Goal: Information Seeking & Learning: Learn about a topic

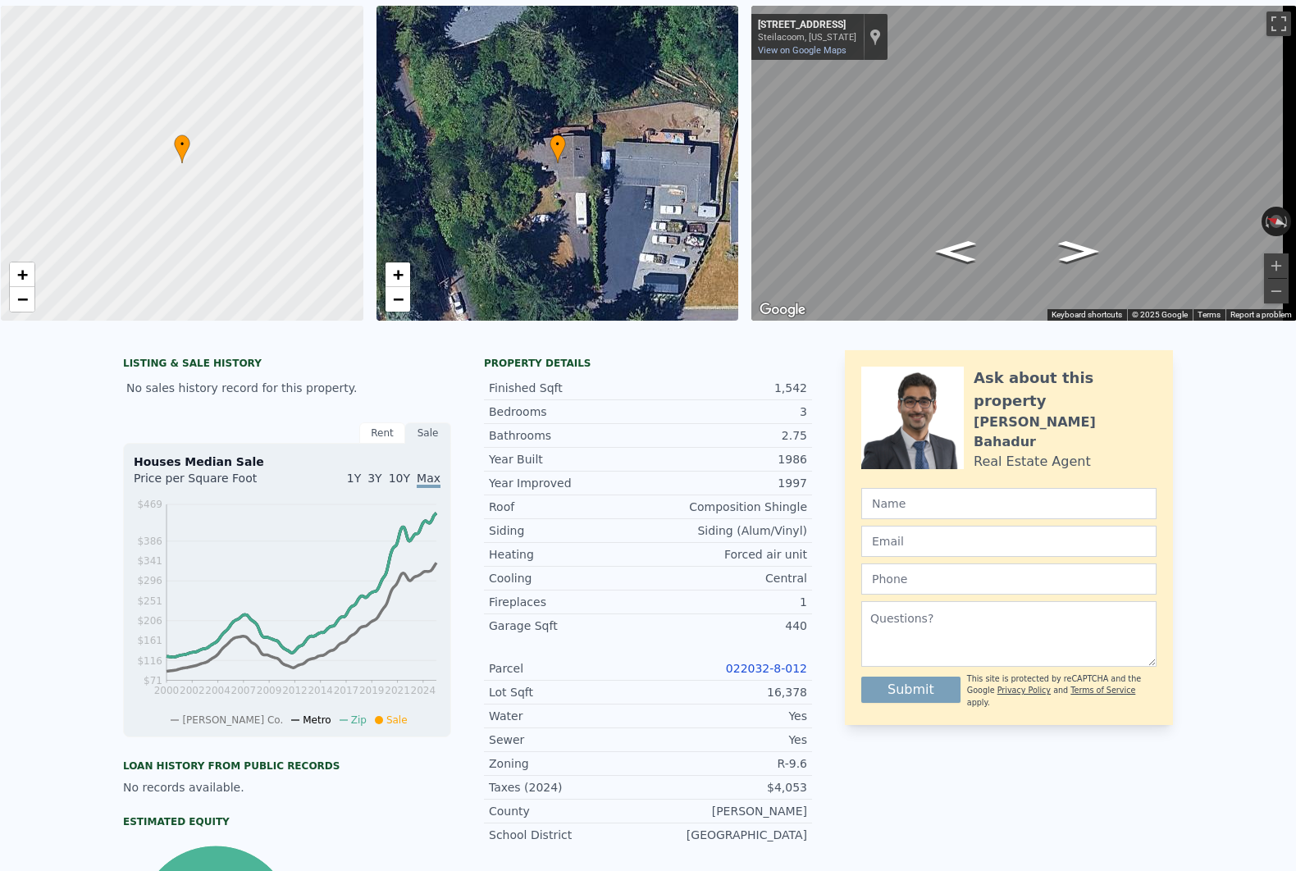
scroll to position [5, 0]
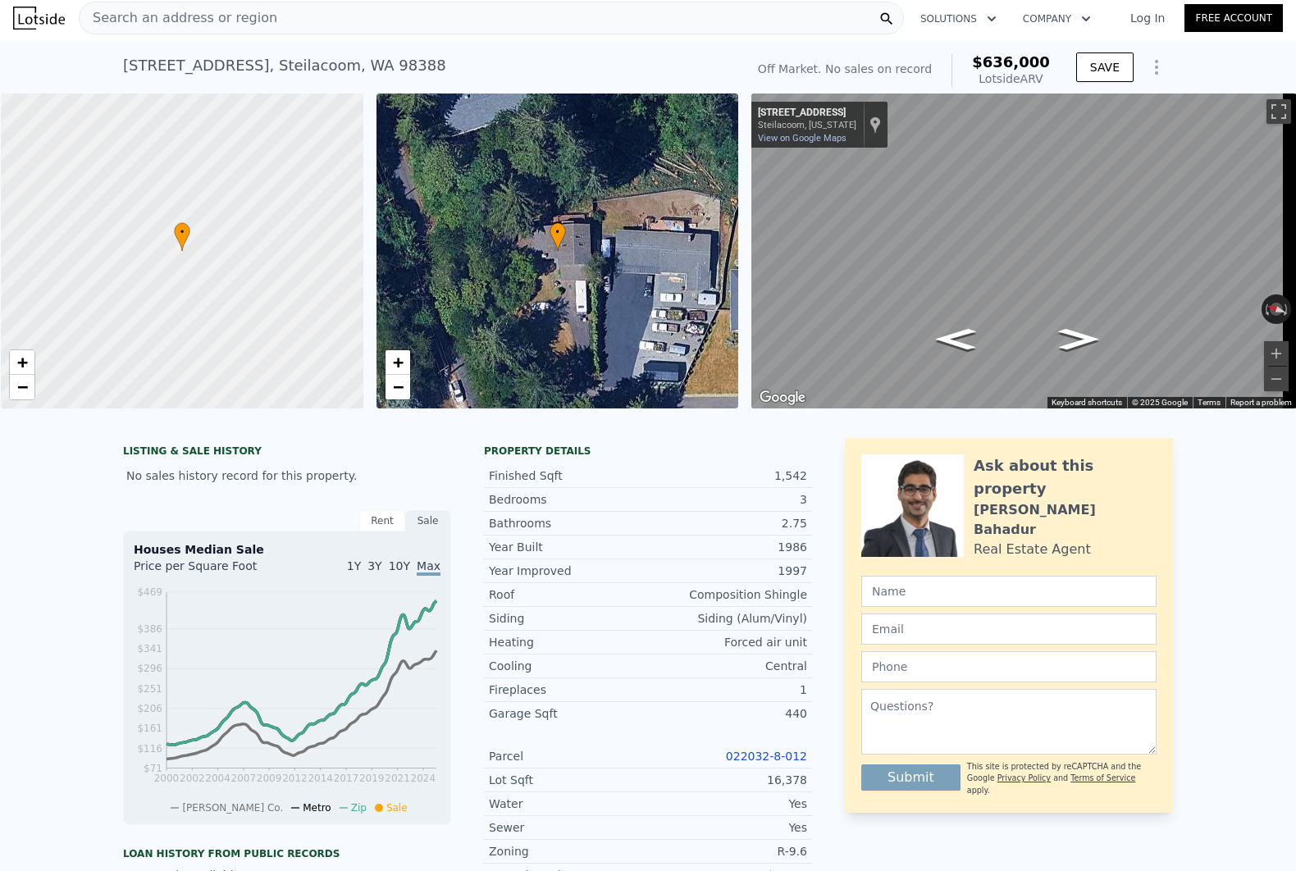
click at [591, 512] on div "Bedrooms 3" at bounding box center [648, 500] width 328 height 24
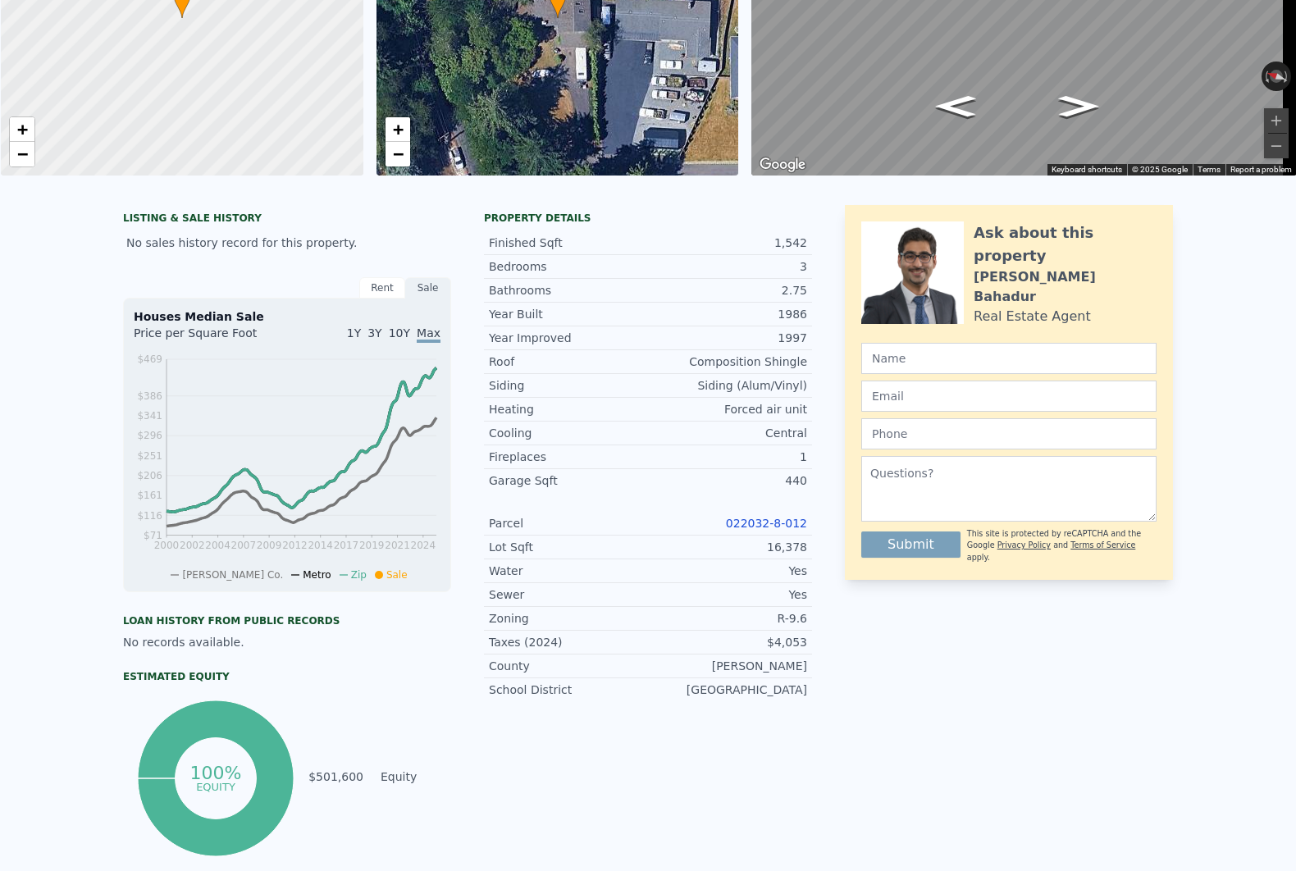
scroll to position [0, 0]
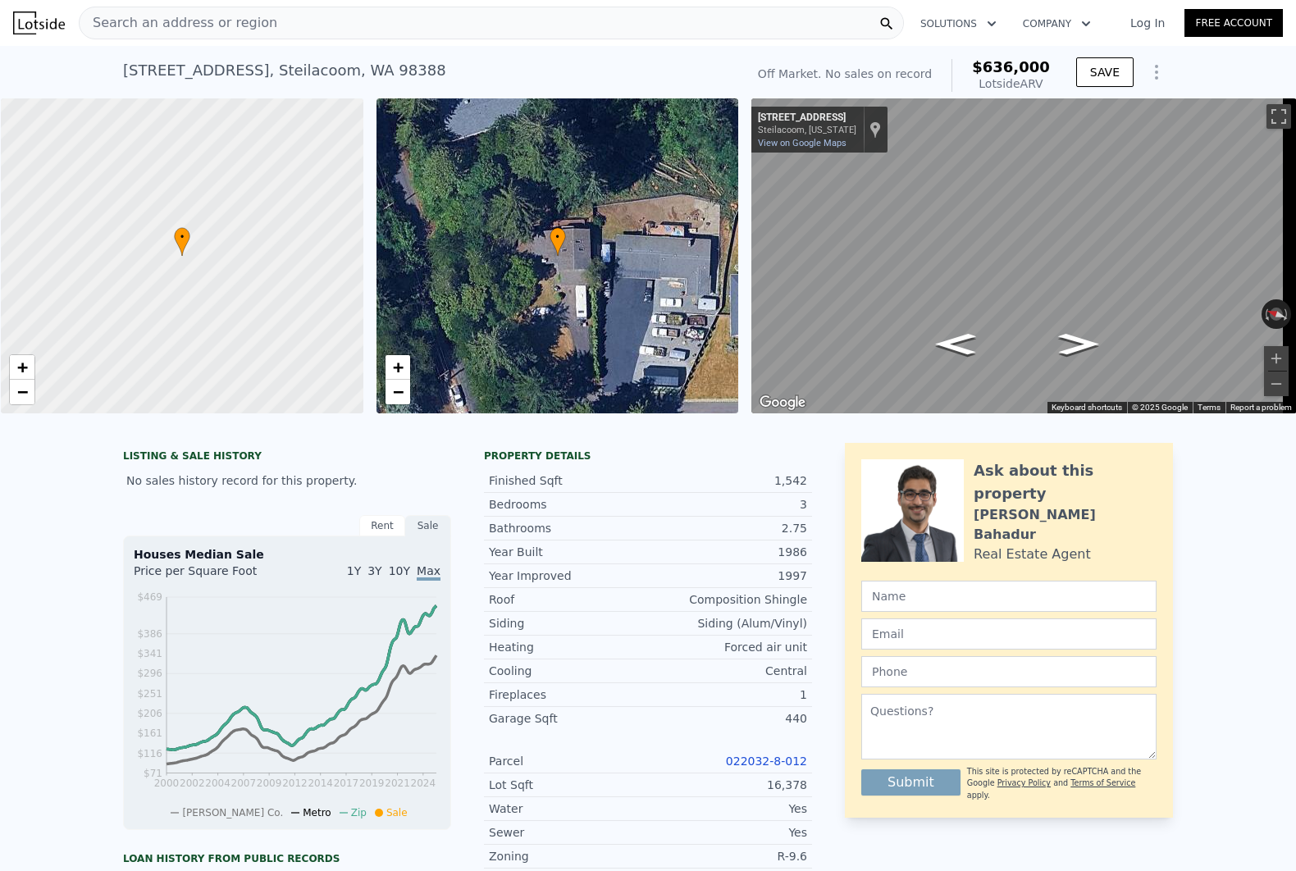
click at [52, 535] on div "LISTING & SALE HISTORY No sales history record for this property. Rent Sale Ren…" at bounding box center [648, 800] width 1296 height 741
click at [760, 768] on link "022032-8-012" at bounding box center [766, 761] width 81 height 13
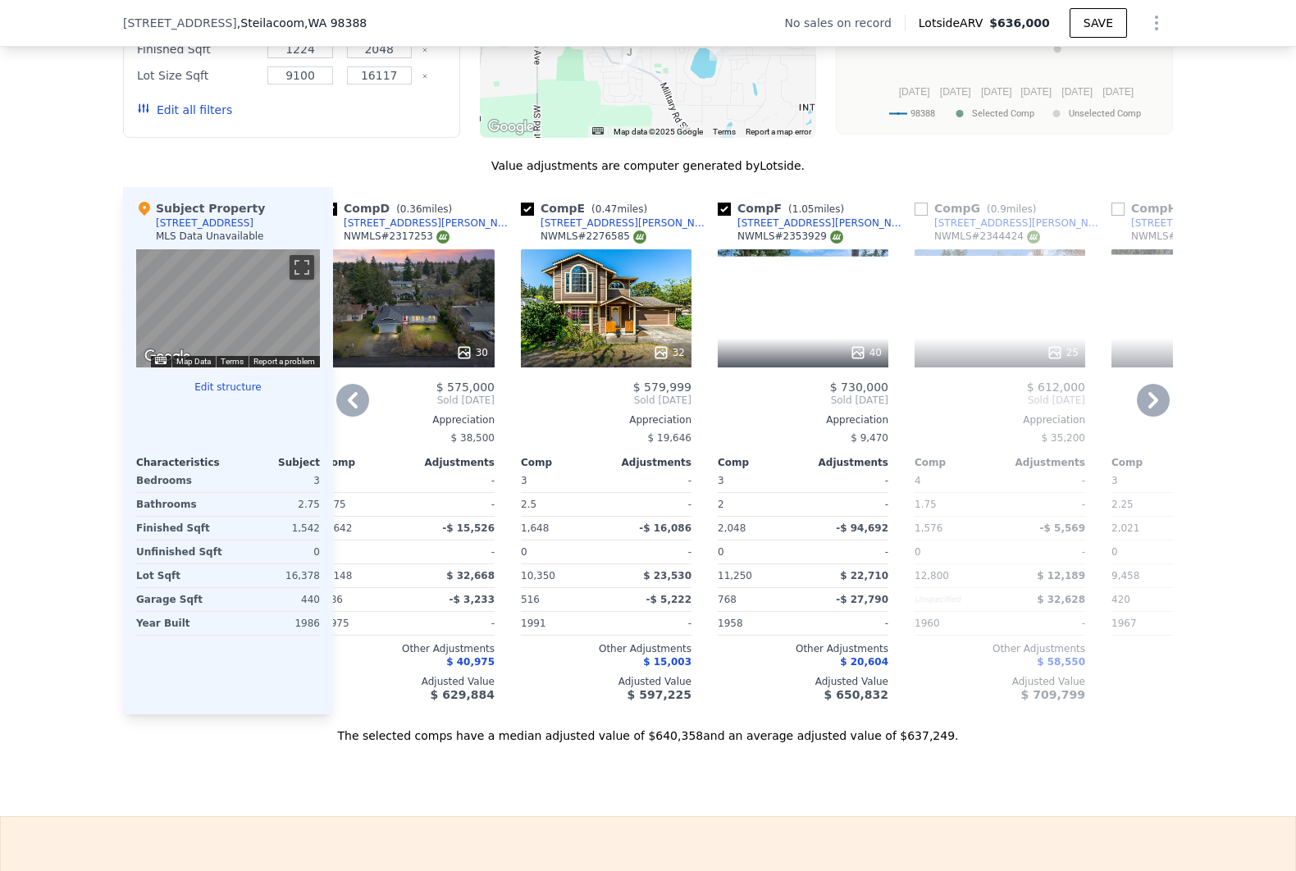
scroll to position [0, 659]
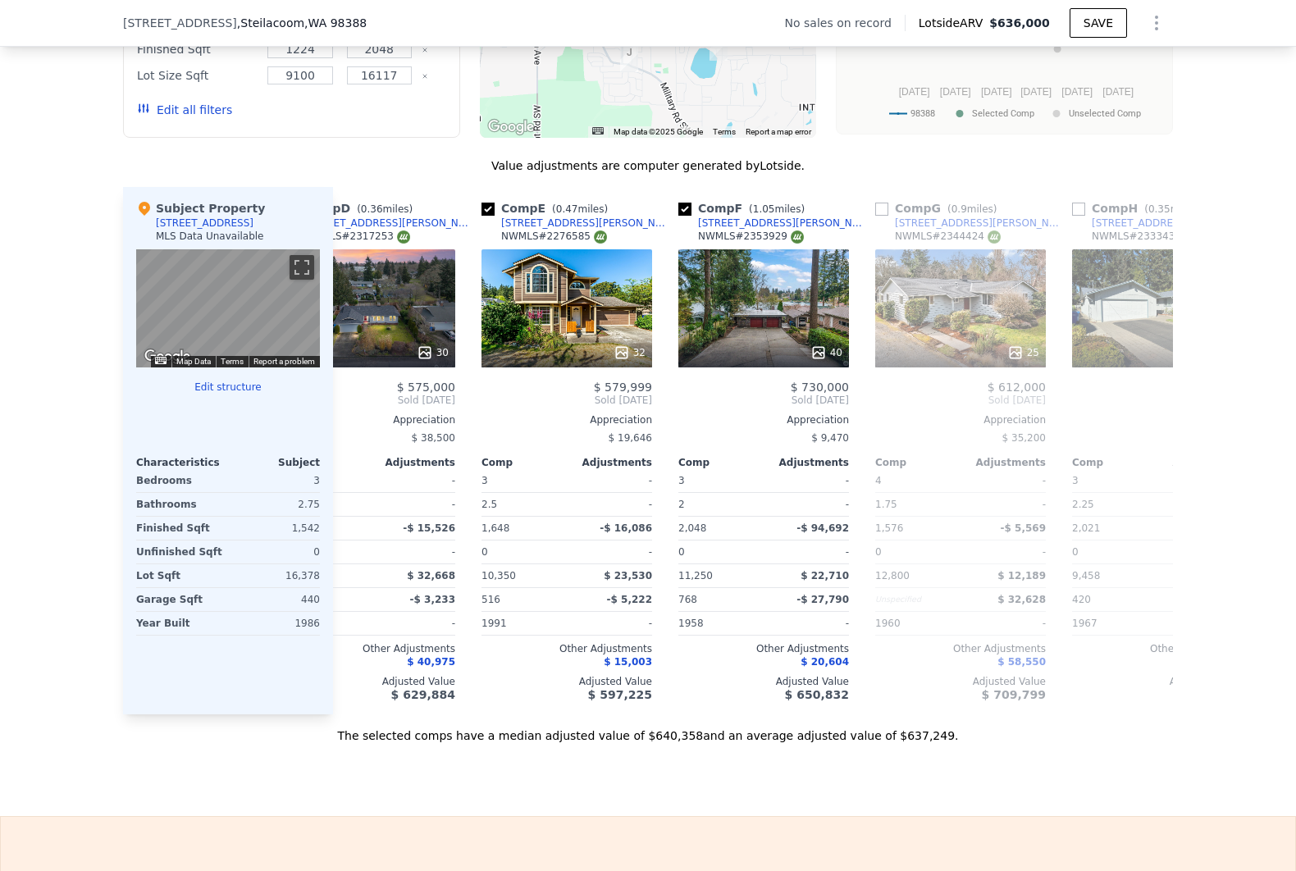
click at [742, 744] on div "The selected comps have a median adjusted value of $640,358 and an average adju…" at bounding box center [648, 730] width 1050 height 30
drag, startPoint x: 742, startPoint y: 744, endPoint x: 851, endPoint y: 751, distance: 108.5
click at [851, 744] on div "The selected comps have a median adjusted value of $640,358 and an average adju…" at bounding box center [648, 730] width 1050 height 30
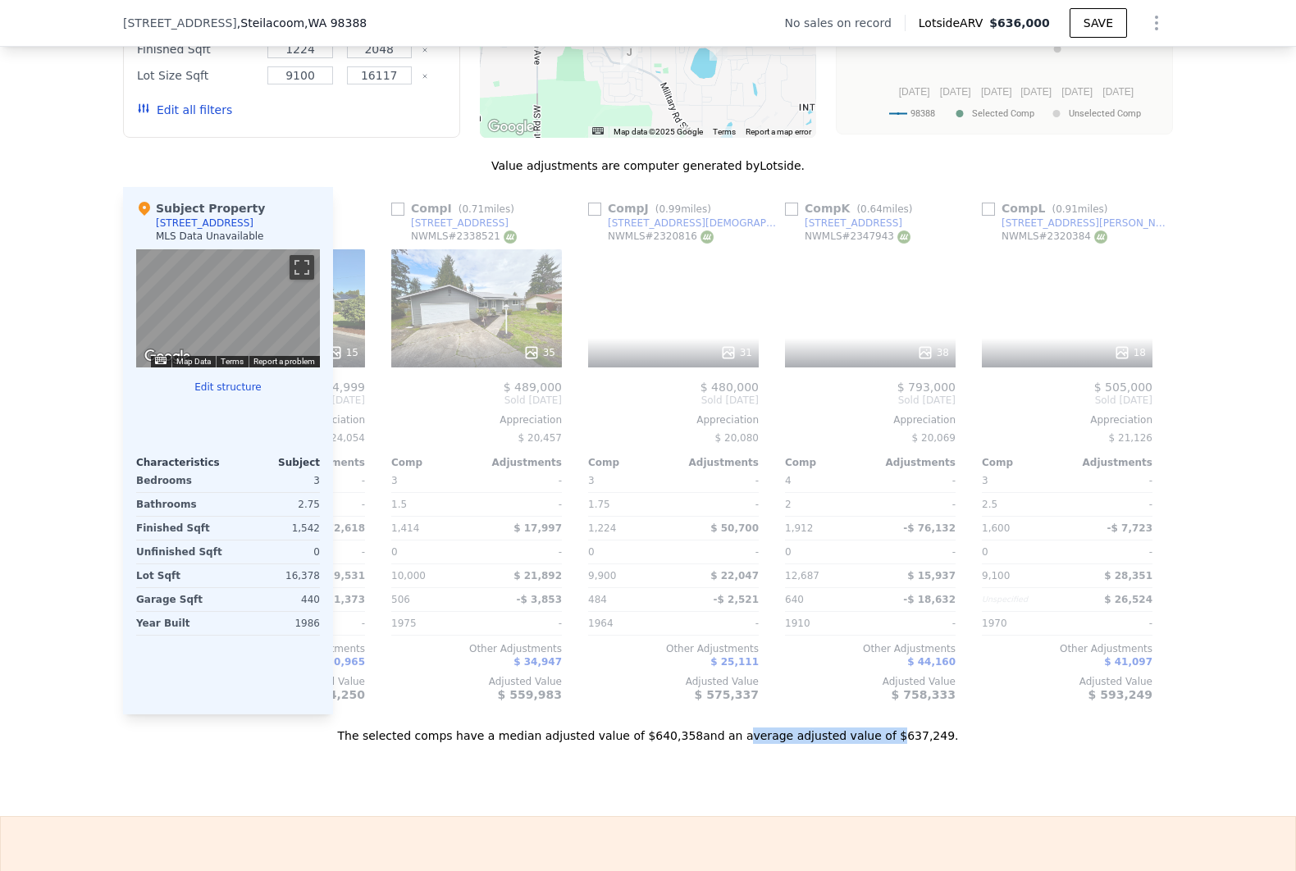
scroll to position [0, 1539]
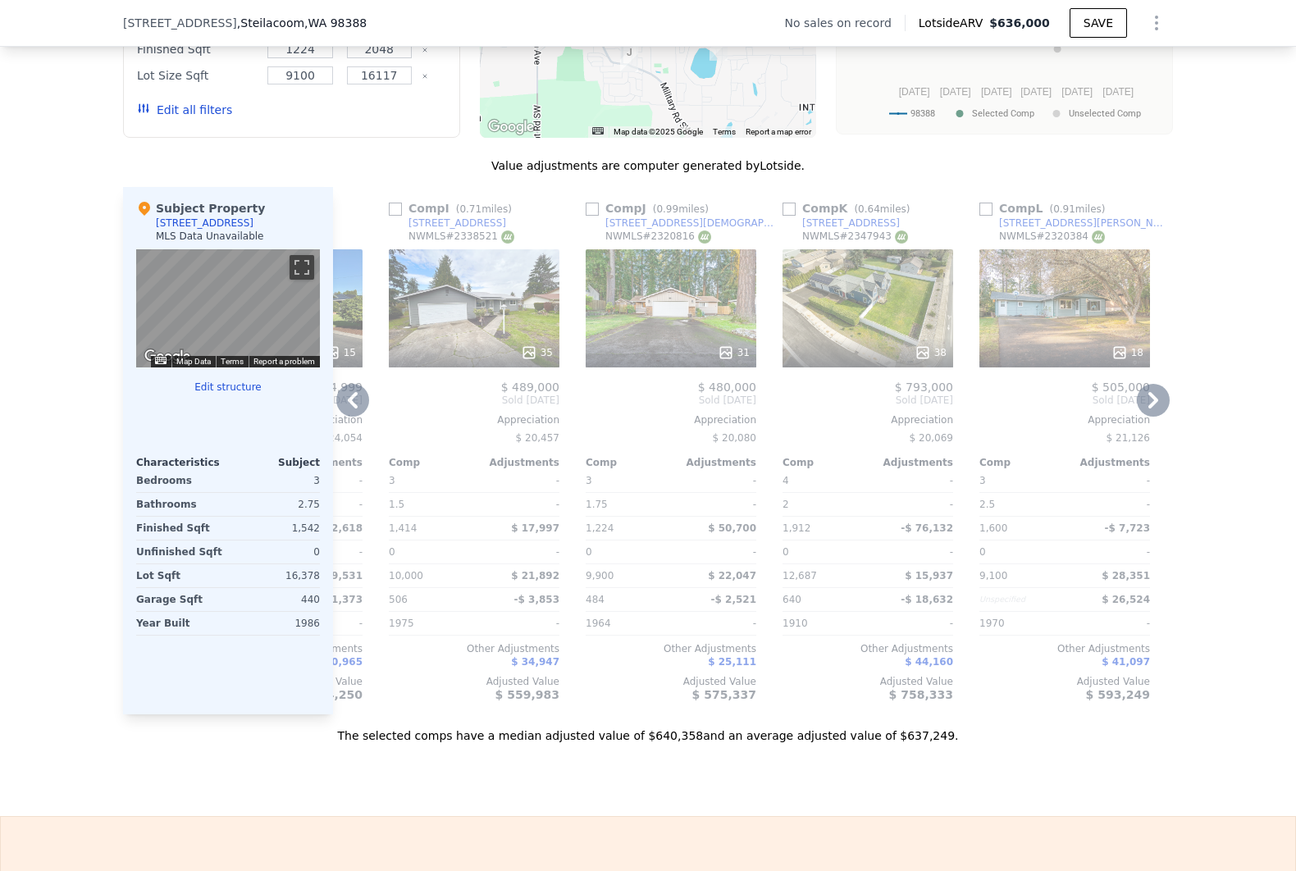
click at [884, 318] on div "38" at bounding box center [868, 308] width 171 height 118
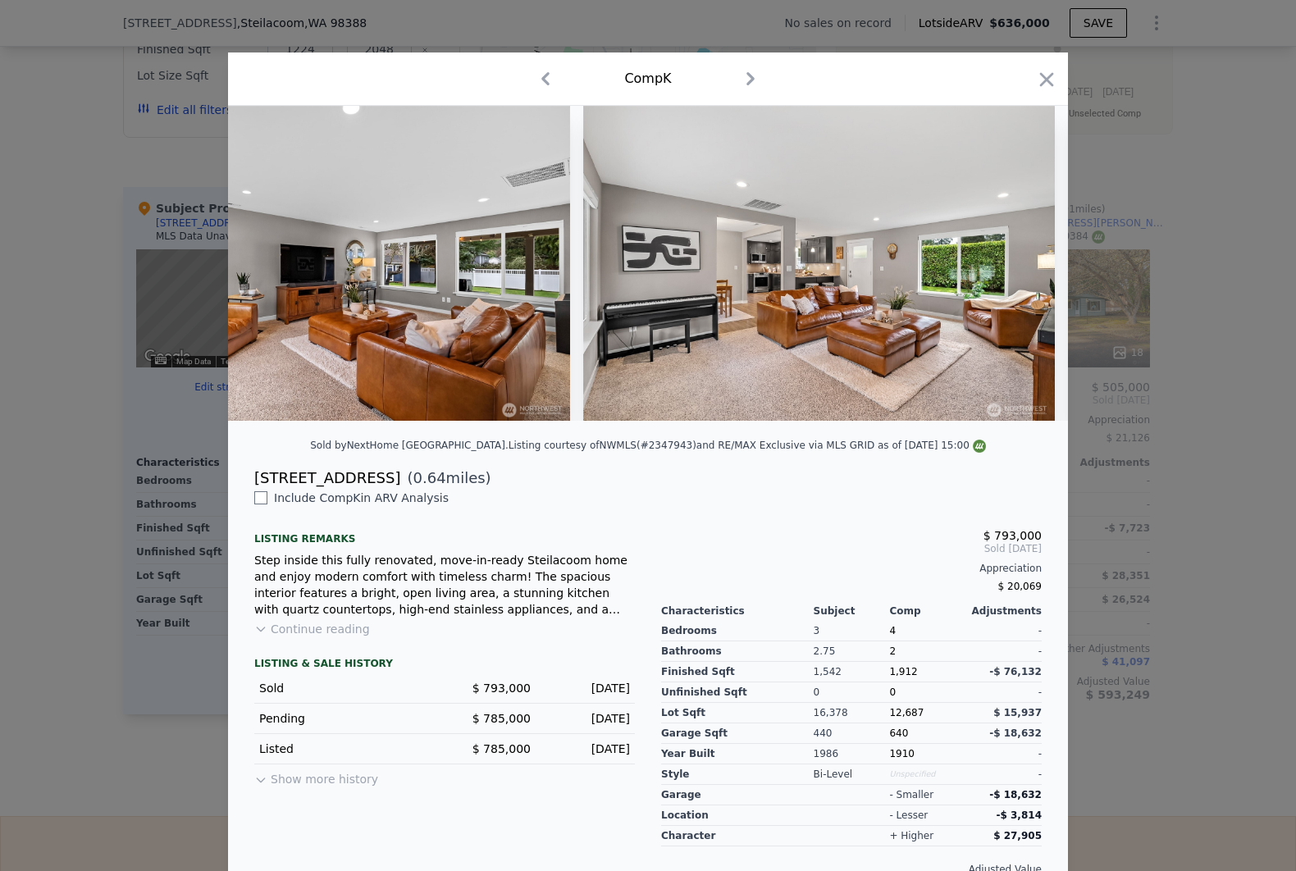
scroll to position [0, 5385]
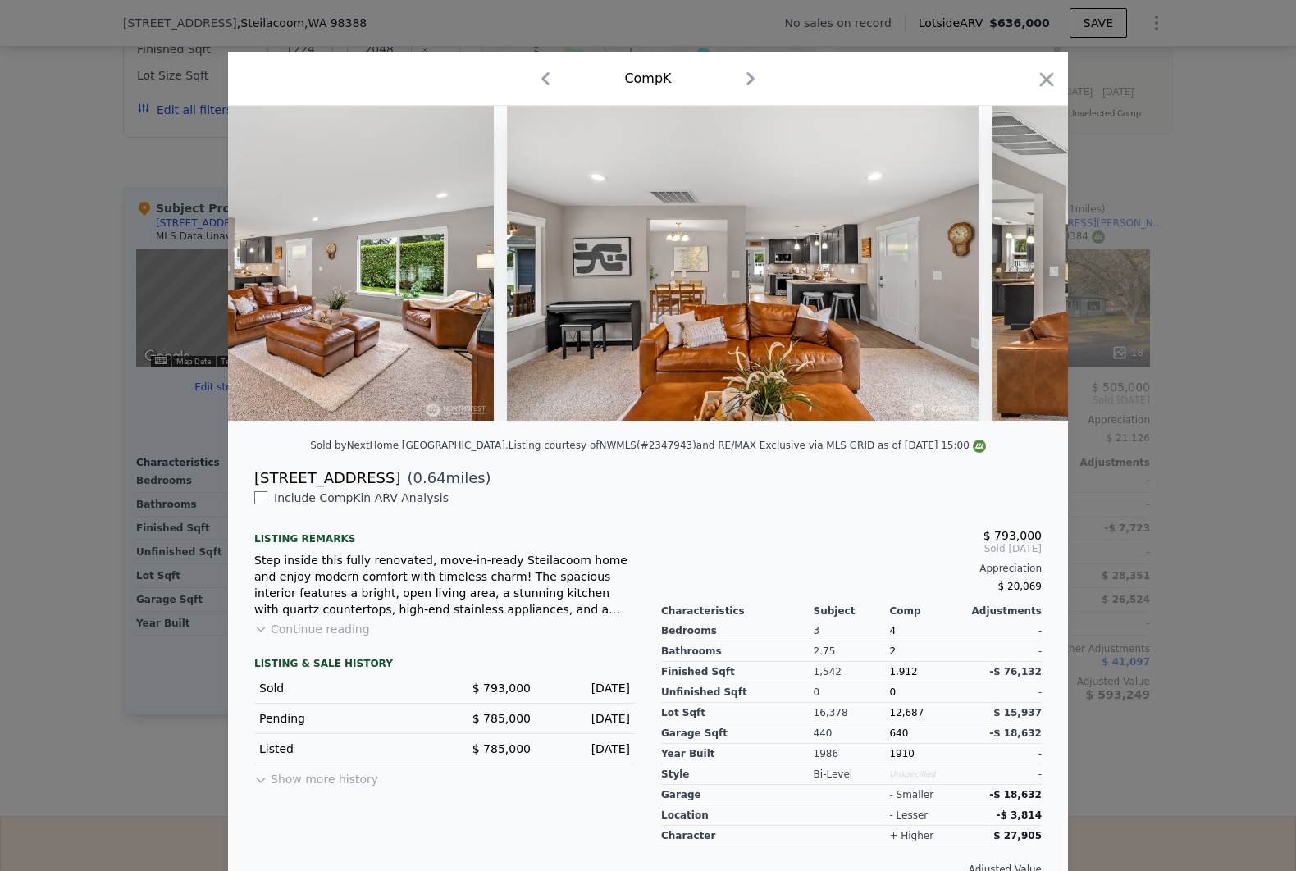
drag, startPoint x: 502, startPoint y: 437, endPoint x: 689, endPoint y: 438, distance: 187.0
click at [700, 434] on div at bounding box center [648, 270] width 840 height 328
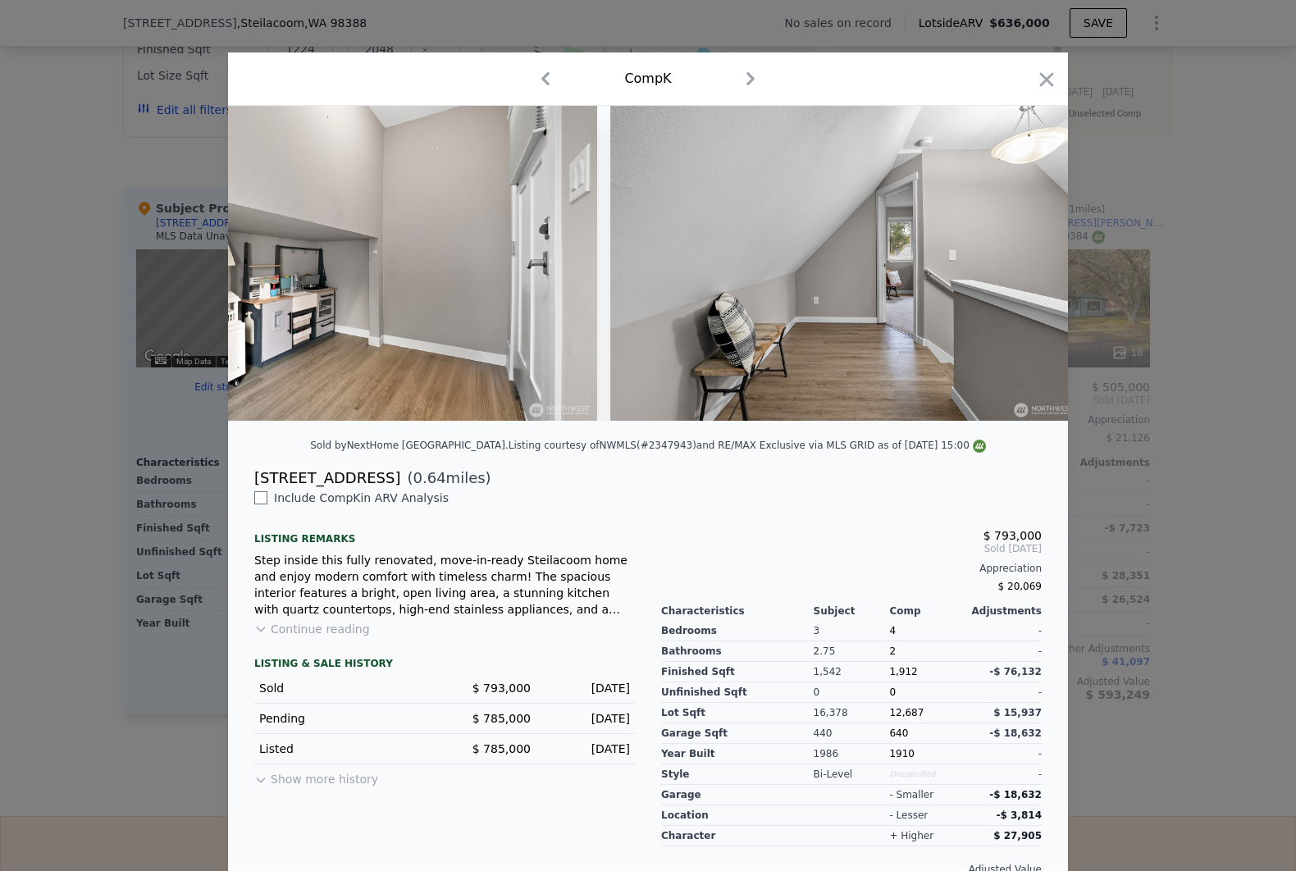
scroll to position [0, 13019]
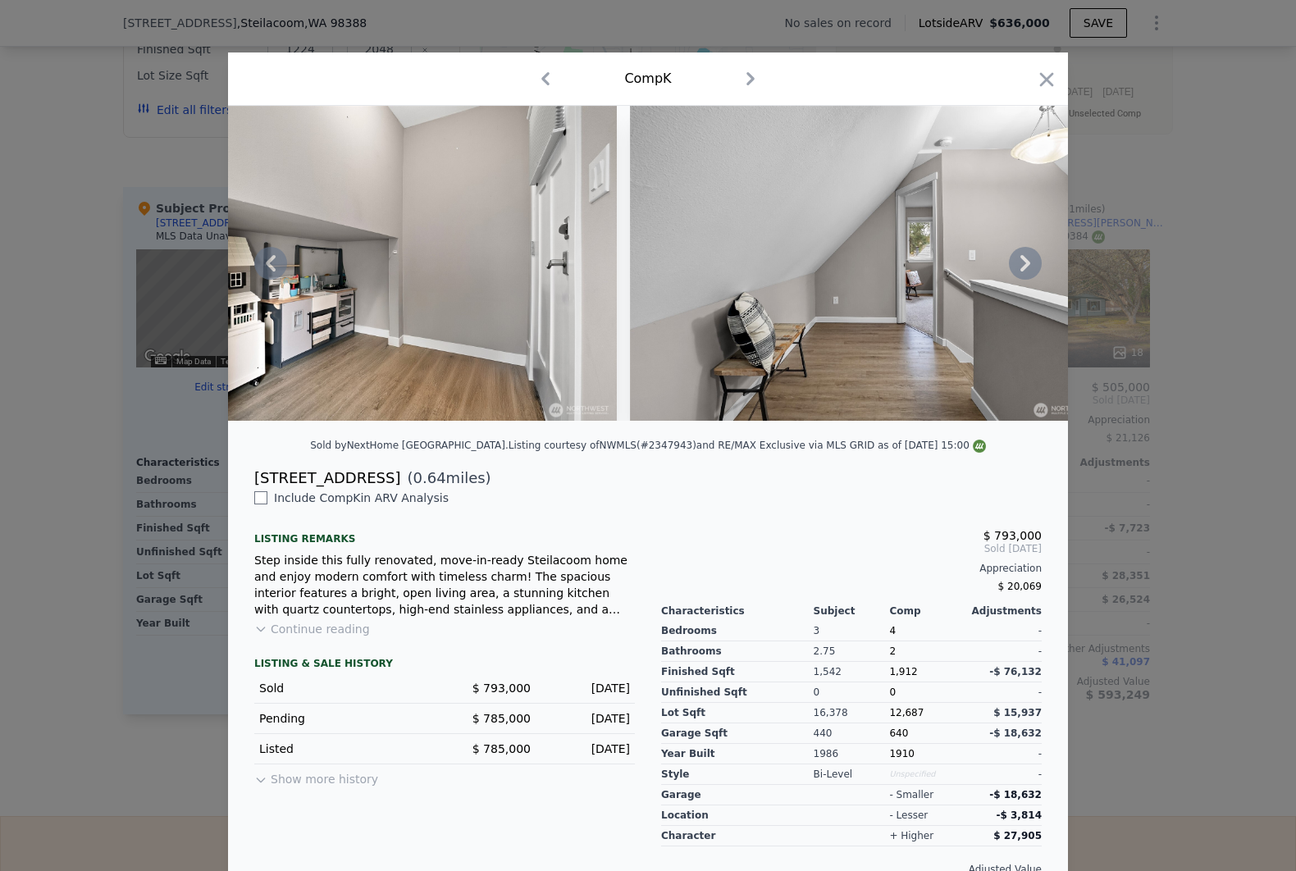
drag, startPoint x: 840, startPoint y: 435, endPoint x: 969, endPoint y: 427, distance: 129.1
click at [969, 427] on div at bounding box center [648, 270] width 840 height 328
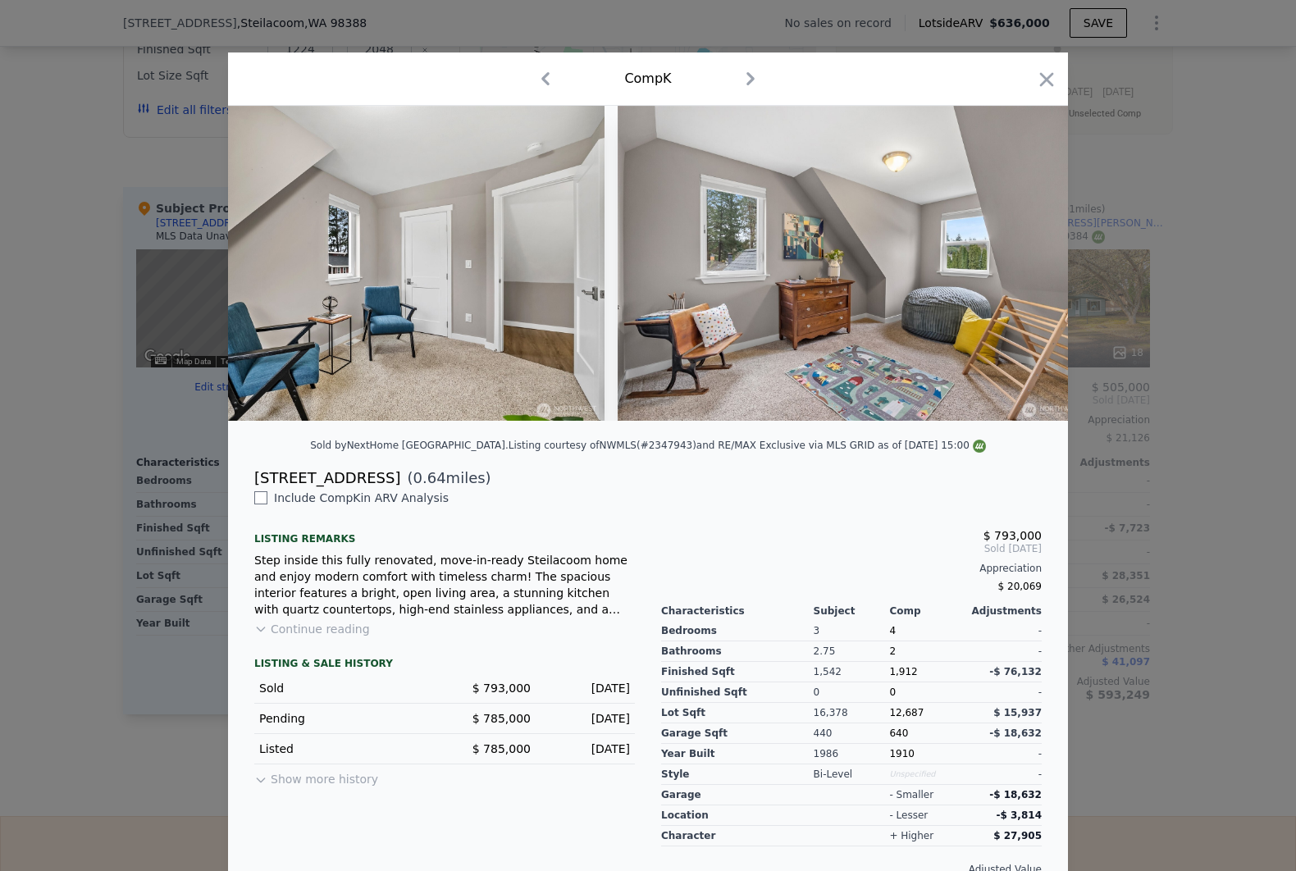
scroll to position [0, 15464]
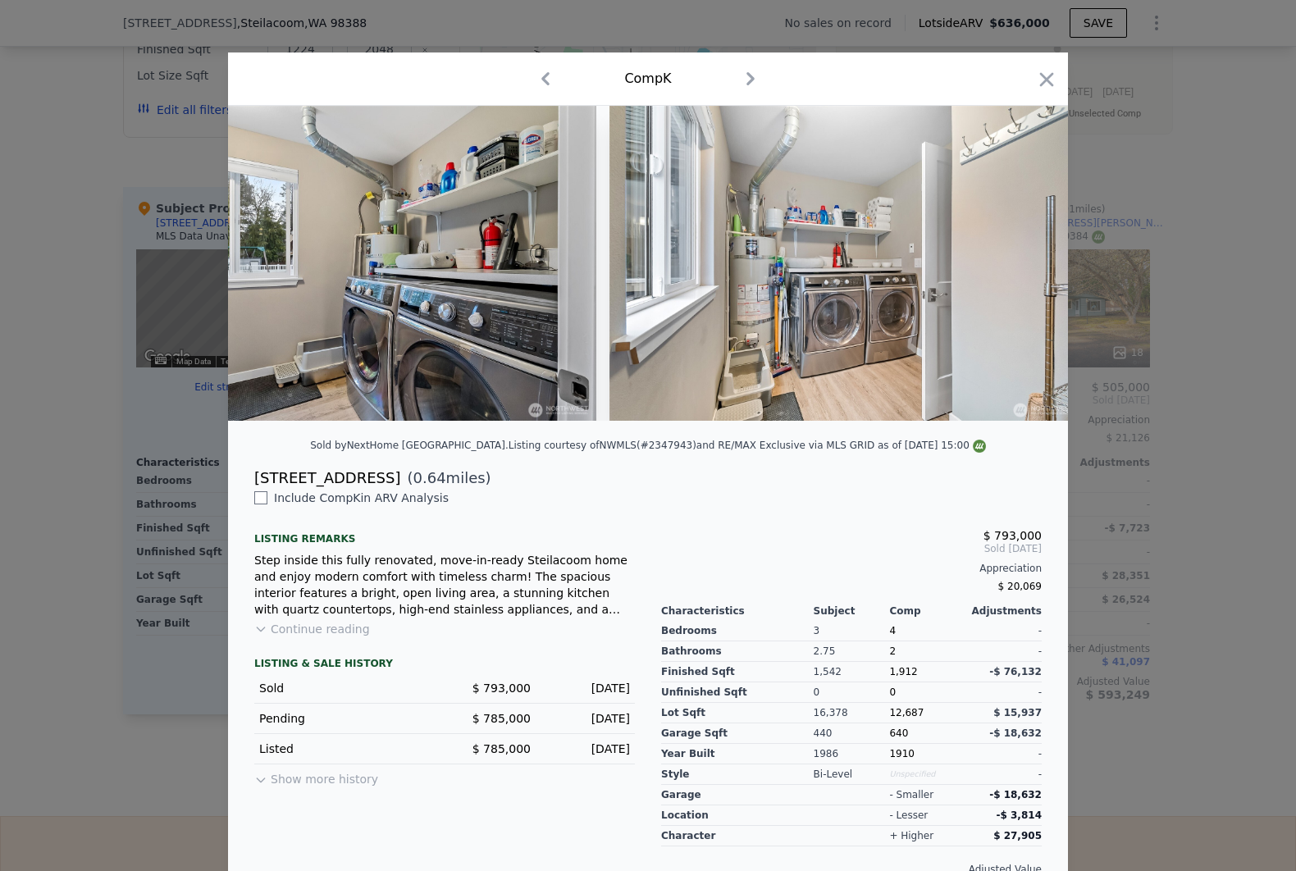
click at [1043, 62] on div "Comp K" at bounding box center [648, 79] width 840 height 53
click at [1052, 75] on div "Comp K" at bounding box center [648, 79] width 840 height 53
